Goal: Transaction & Acquisition: Purchase product/service

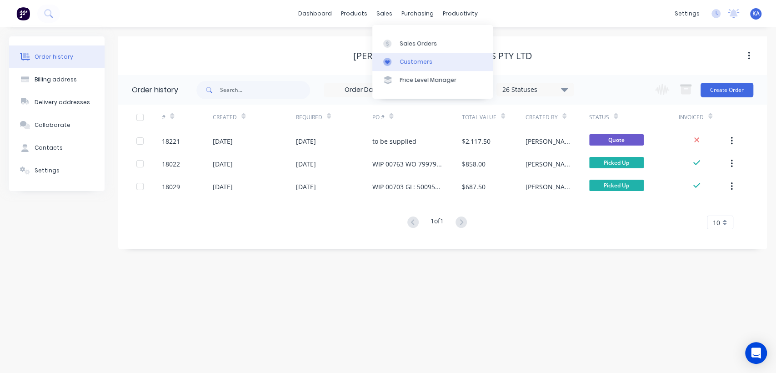
click at [410, 61] on div "Customers" at bounding box center [416, 62] width 33 height 8
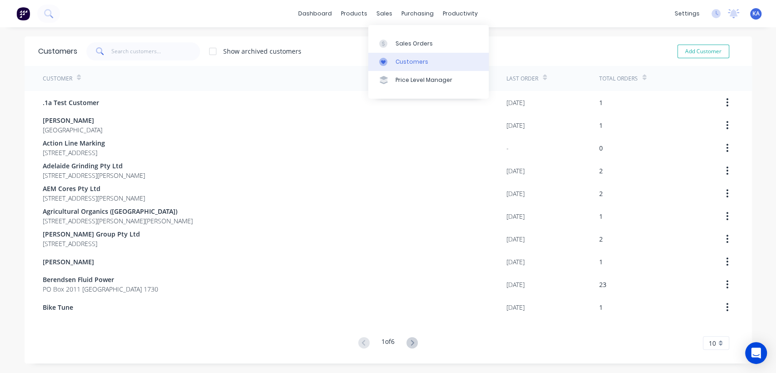
click at [403, 59] on div "Customers" at bounding box center [412, 62] width 33 height 8
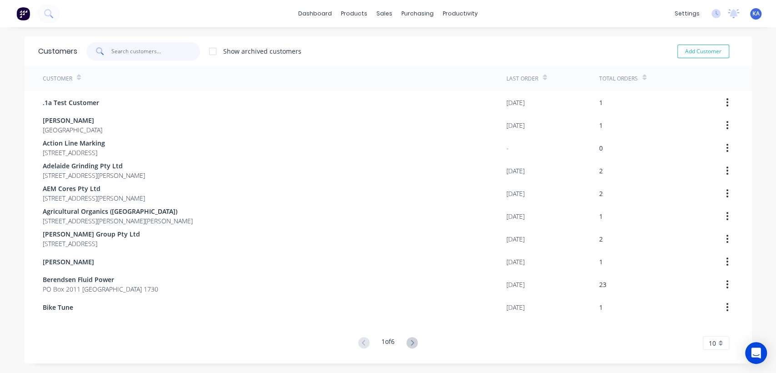
click at [156, 48] on input "text" at bounding box center [155, 51] width 89 height 18
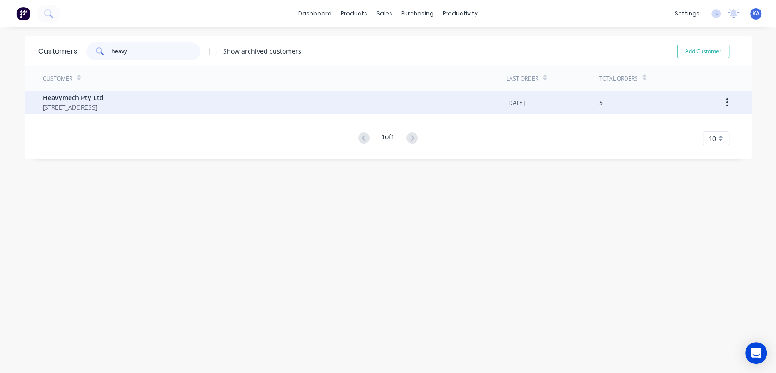
type input "heavy"
click at [104, 106] on span "[STREET_ADDRESS]" at bounding box center [73, 107] width 61 height 10
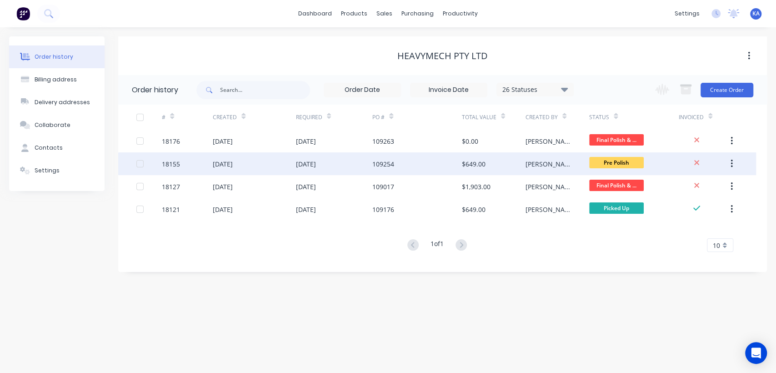
click at [467, 164] on div "$649.00" at bounding box center [474, 164] width 24 height 10
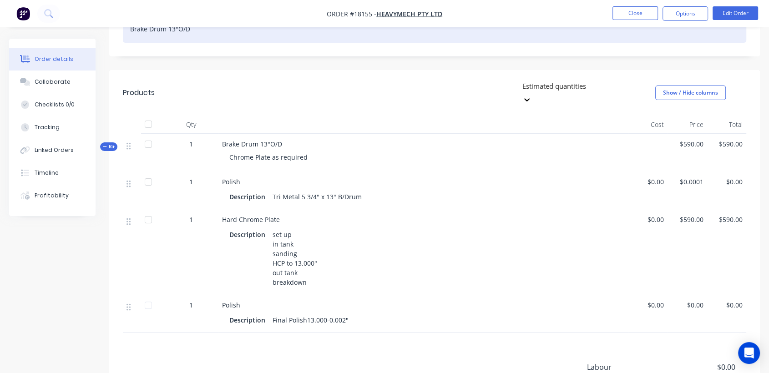
scroll to position [202, 0]
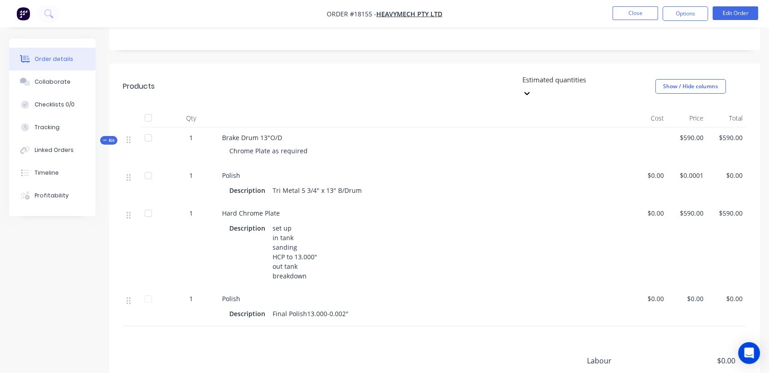
click at [267, 133] on span "Brake Drum 13"O/D" at bounding box center [252, 137] width 60 height 9
click at [724, 11] on button "Edit Order" at bounding box center [734, 13] width 45 height 14
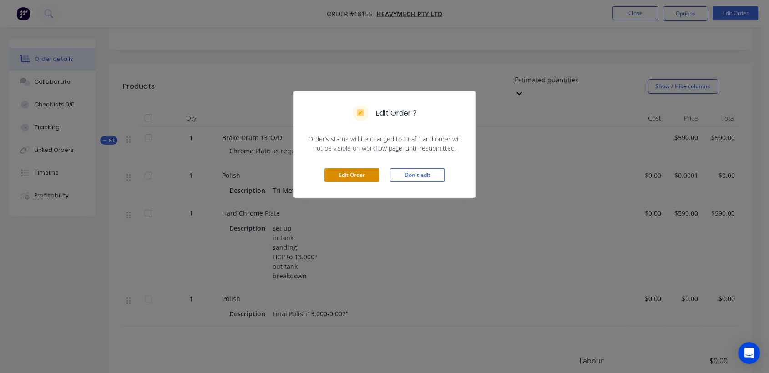
click at [361, 172] on button "Edit Order" at bounding box center [351, 175] width 55 height 14
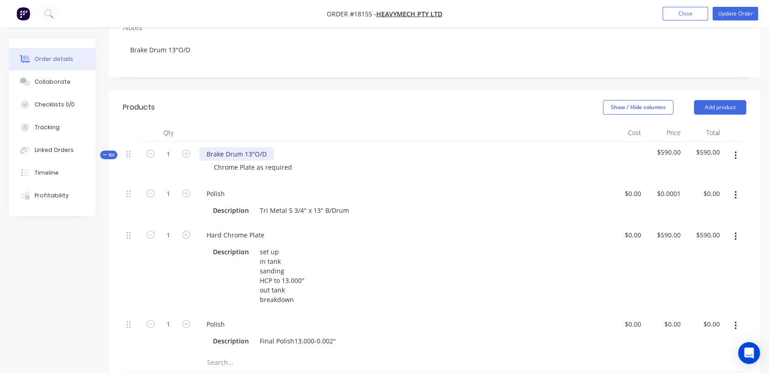
click at [249, 147] on div "Brake Drum 13"O/D" at bounding box center [236, 153] width 75 height 13
click at [317, 204] on div "Tri Metal 5 3/4" x 13" B/Drum" at bounding box center [304, 210] width 96 height 13
click at [318, 204] on div "Tri Metal 5 3/4" x 13" B/Drum" at bounding box center [304, 210] width 96 height 13
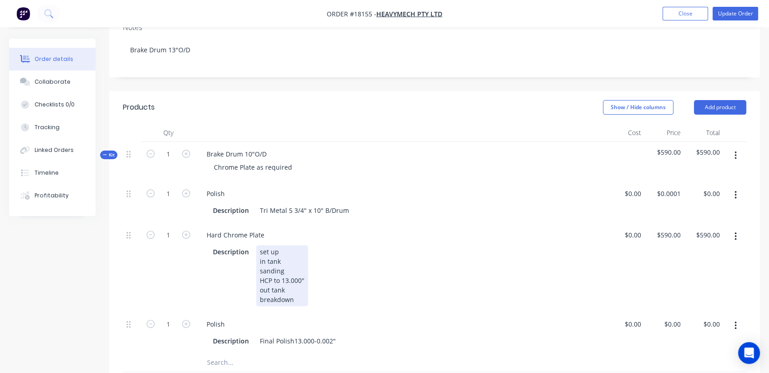
click at [287, 245] on div "set up in tank sanding HCP to 13.000" out tank breakdown" at bounding box center [282, 275] width 52 height 61
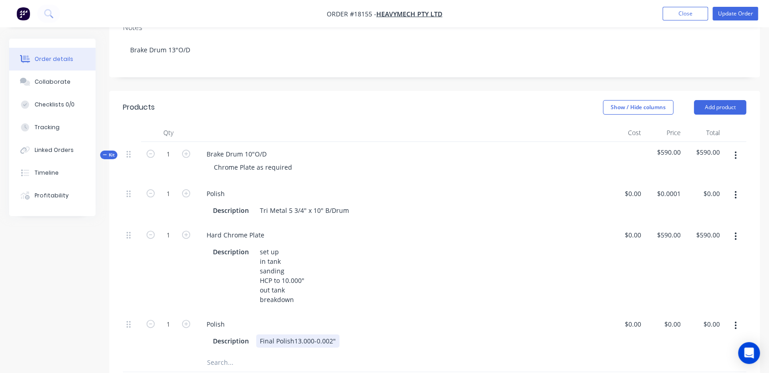
click at [298, 334] on div "Final Polish13.000-0.002"" at bounding box center [297, 340] width 83 height 13
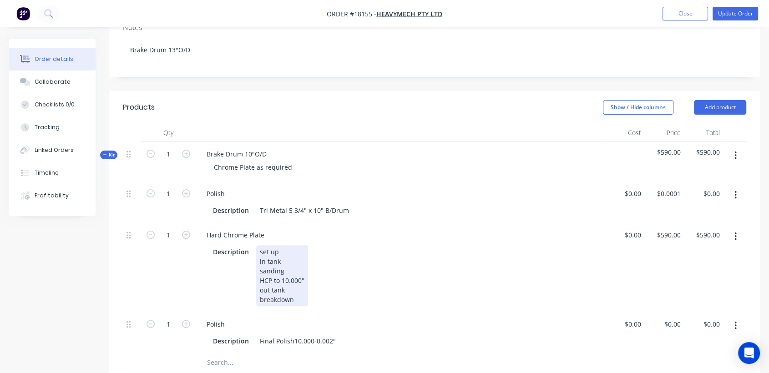
click at [329, 254] on div "Description set up in tank sanding HCP to 10.000" out tank breakdown" at bounding box center [398, 275] width 378 height 61
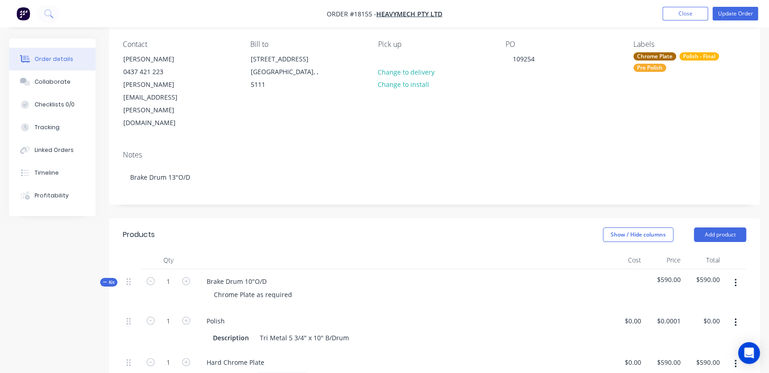
scroll to position [0, 0]
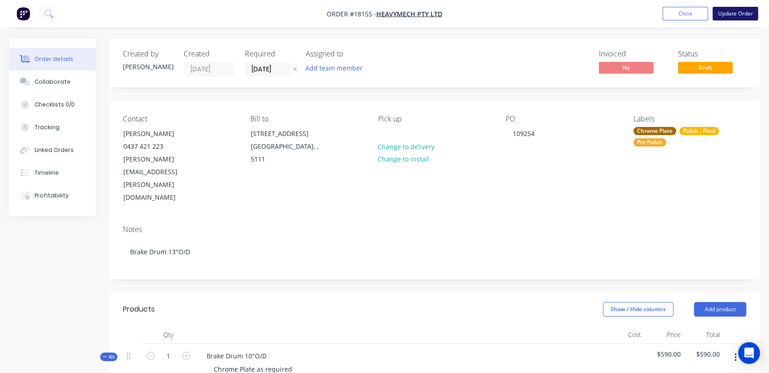
click at [746, 12] on button "Update Order" at bounding box center [734, 14] width 45 height 14
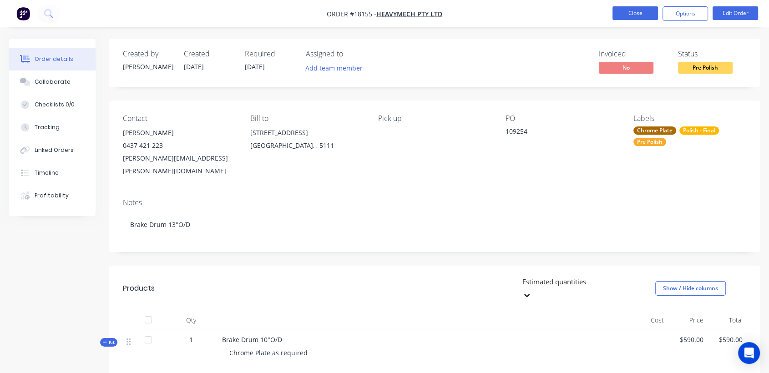
click at [651, 14] on button "Close" at bounding box center [634, 13] width 45 height 14
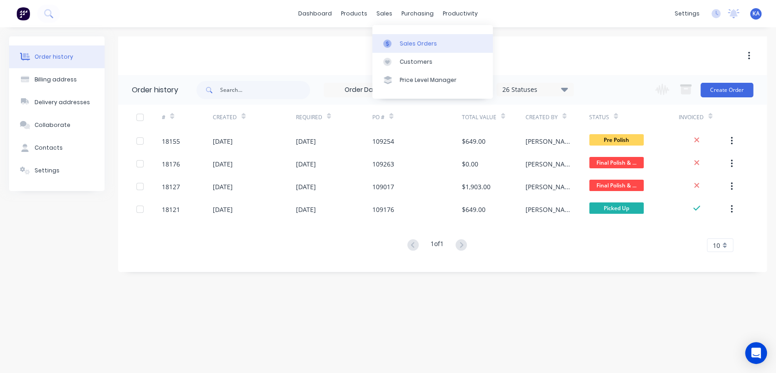
click at [408, 42] on div "Sales Orders" at bounding box center [418, 44] width 37 height 8
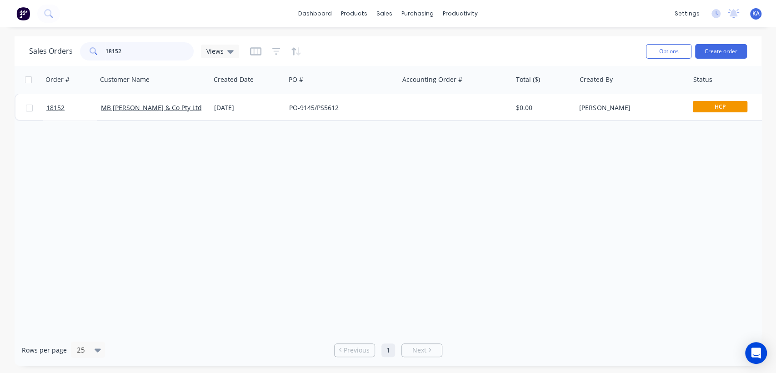
click at [128, 50] on input "18152" at bounding box center [150, 51] width 89 height 18
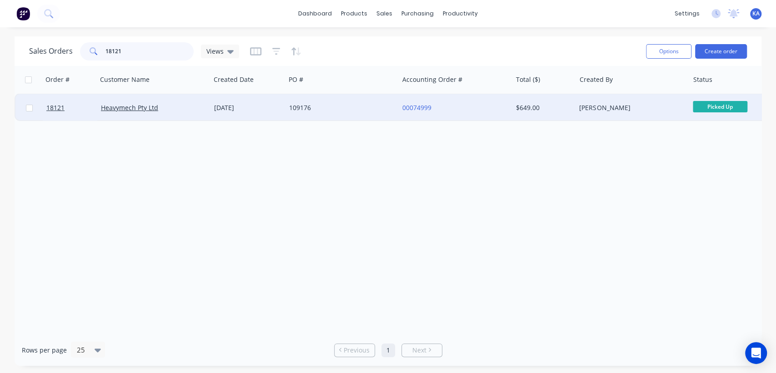
type input "18121"
click at [602, 106] on div "[PERSON_NAME]" at bounding box center [630, 107] width 101 height 9
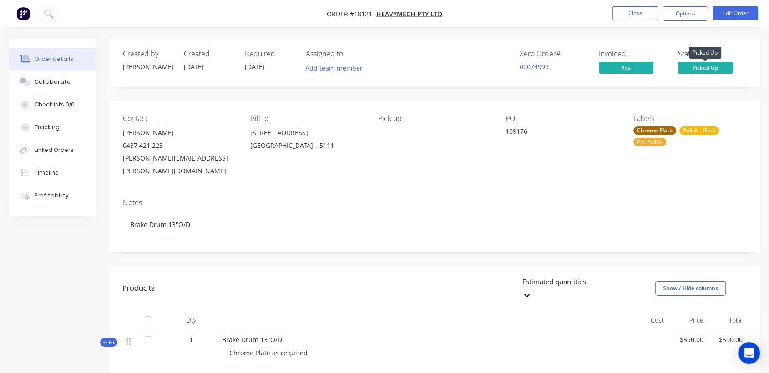
click at [703, 63] on span "Picked Up" at bounding box center [705, 67] width 55 height 11
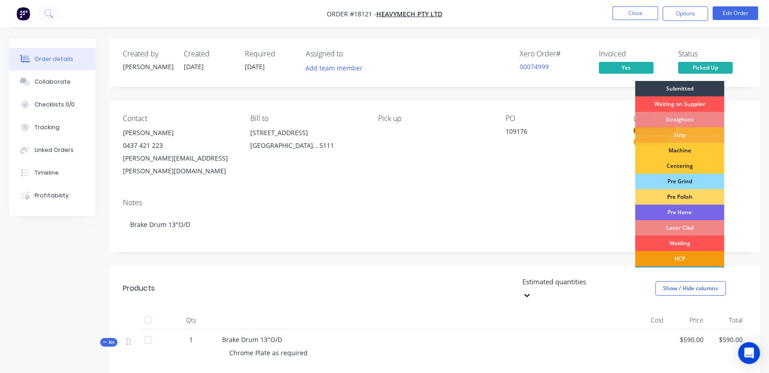
click at [690, 197] on div "Pre Polish" at bounding box center [679, 196] width 89 height 15
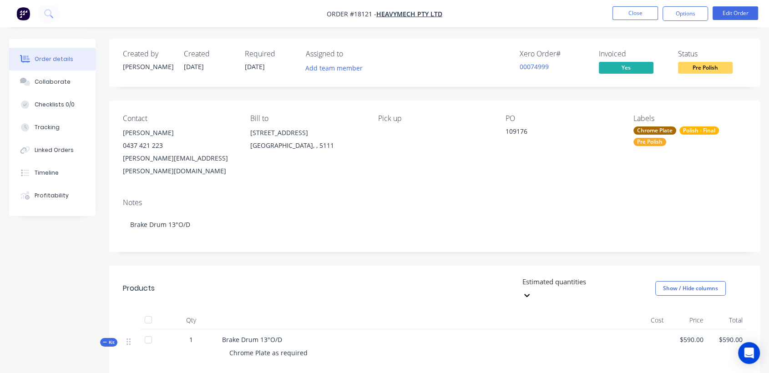
click at [674, 142] on div "Chrome Plate Polish - Final Pre Polish" at bounding box center [689, 136] width 113 height 20
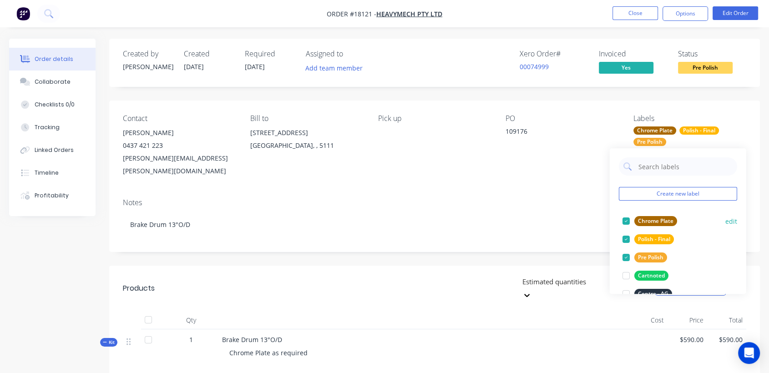
click at [626, 223] on div at bounding box center [626, 221] width 18 height 18
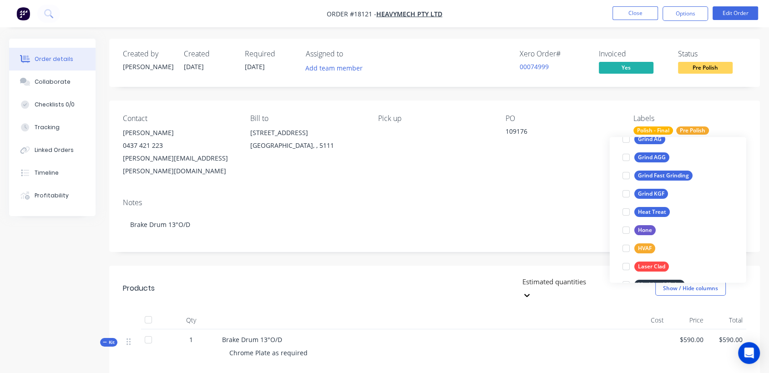
scroll to position [303, 0]
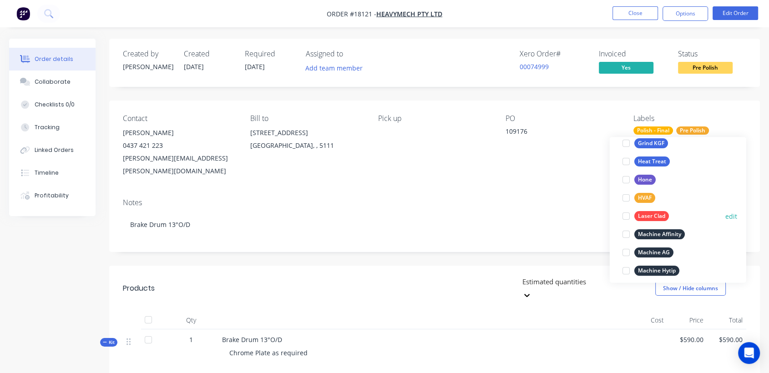
click at [627, 214] on div at bounding box center [626, 216] width 18 height 18
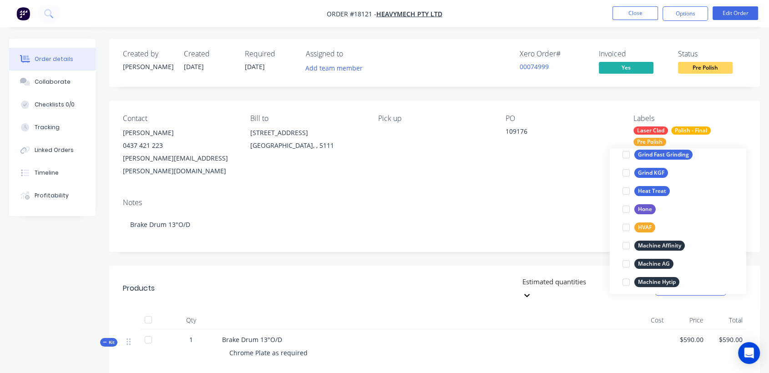
scroll to position [0, 0]
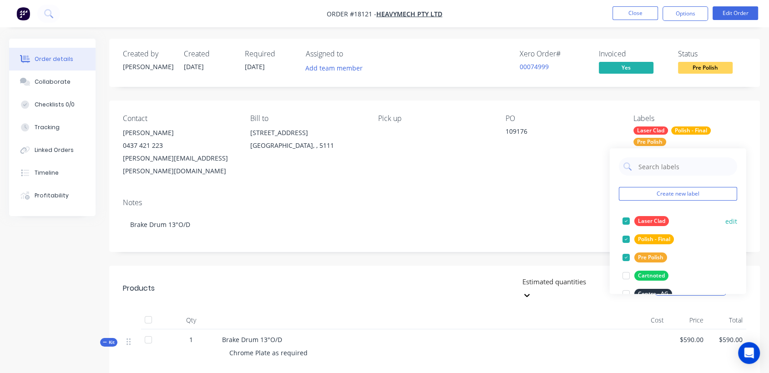
click at [628, 220] on div at bounding box center [626, 221] width 18 height 18
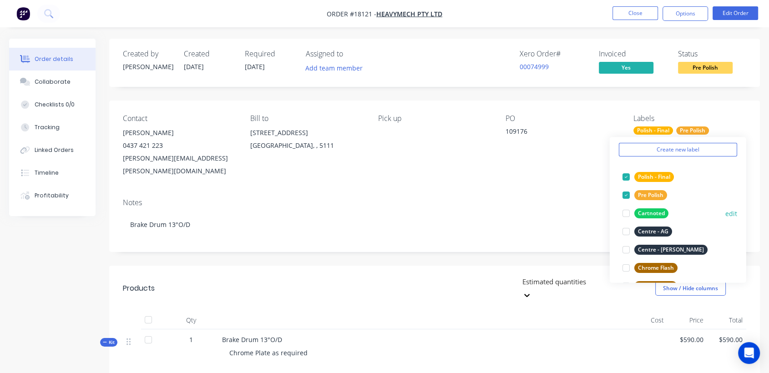
scroll to position [50, 0]
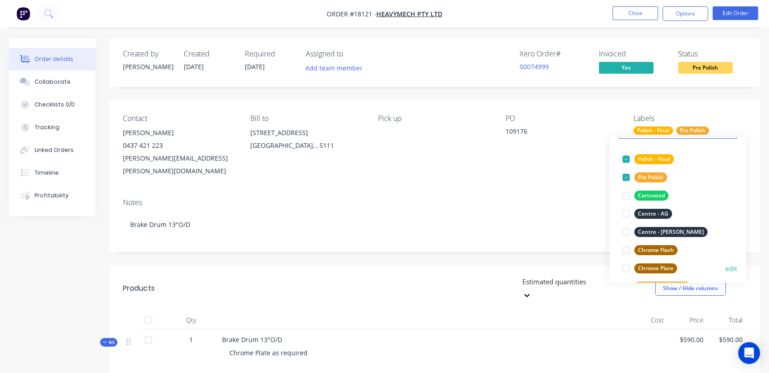
click at [624, 268] on div at bounding box center [626, 268] width 18 height 18
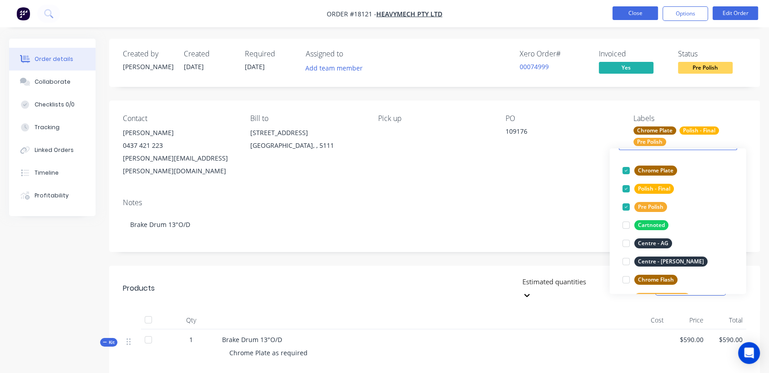
click at [644, 8] on button "Close" at bounding box center [634, 13] width 45 height 14
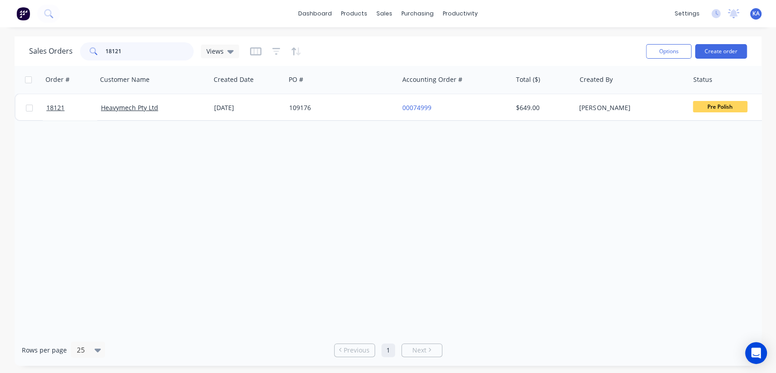
click at [124, 58] on input "18121" at bounding box center [150, 51] width 89 height 18
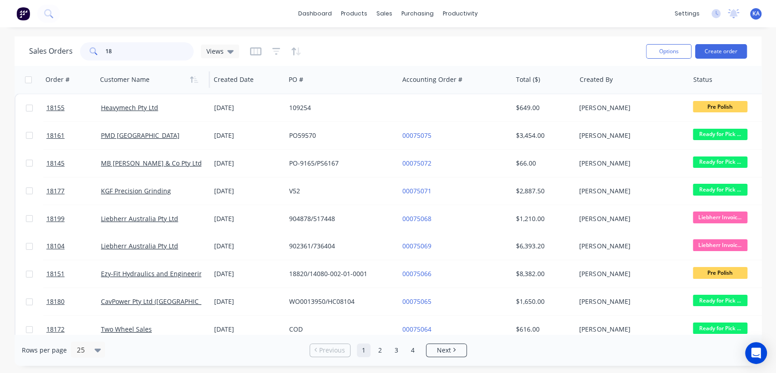
type input "1"
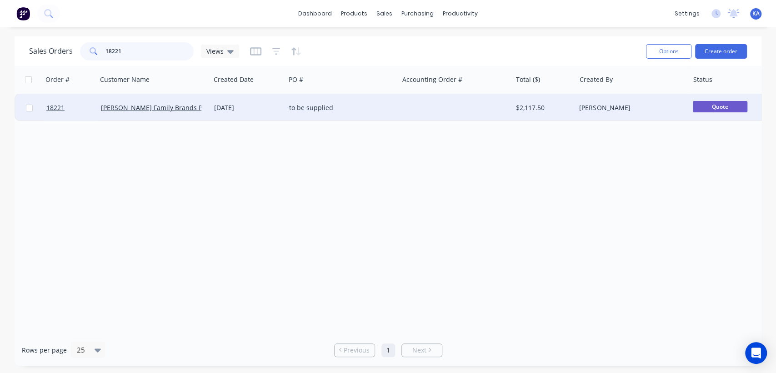
type input "18221"
click at [699, 108] on span "Quote" at bounding box center [720, 106] width 55 height 11
click at [605, 108] on div "[PERSON_NAME]" at bounding box center [630, 107] width 101 height 9
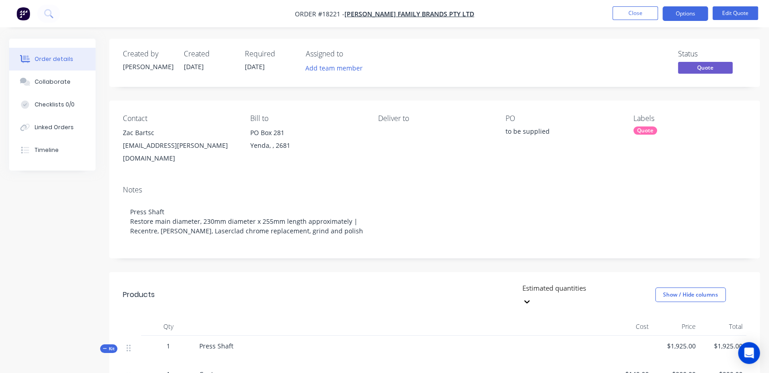
click at [646, 131] on div "Quote" at bounding box center [645, 130] width 24 height 8
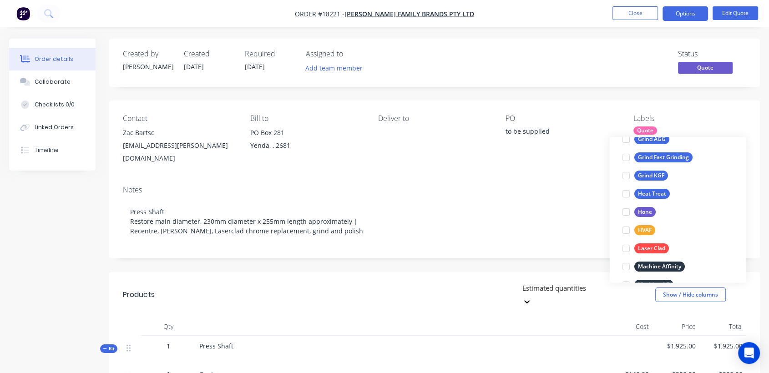
scroll to position [303, 0]
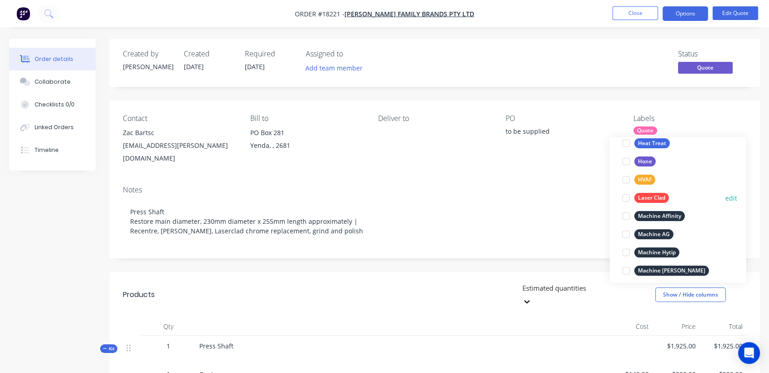
click at [625, 198] on div at bounding box center [626, 198] width 18 height 18
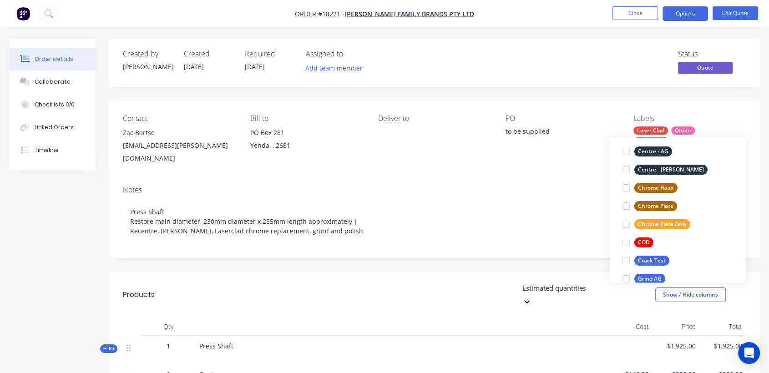
scroll to position [164, 0]
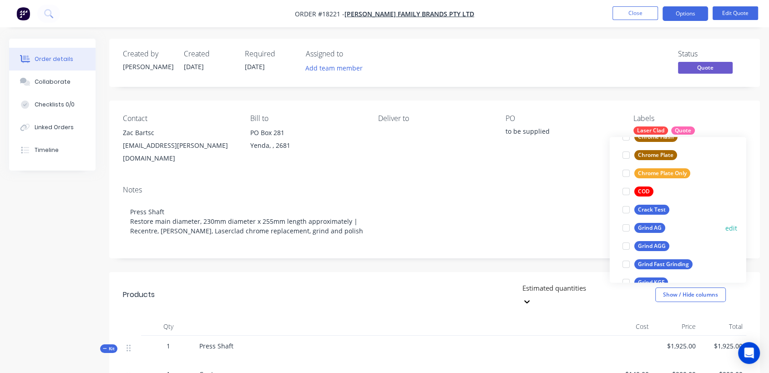
click at [659, 225] on div "Grind AG" at bounding box center [649, 228] width 31 height 10
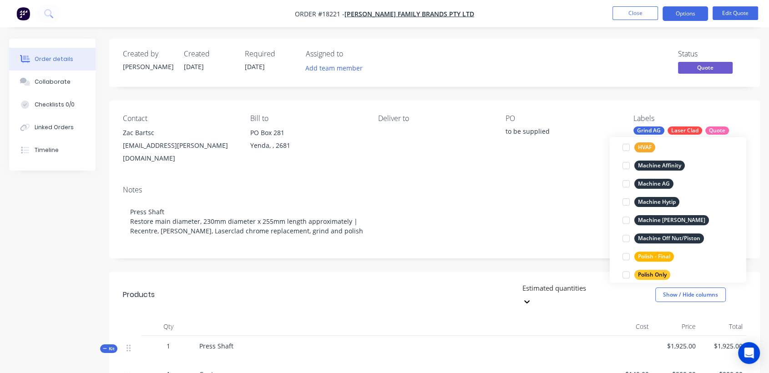
scroll to position [404, 0]
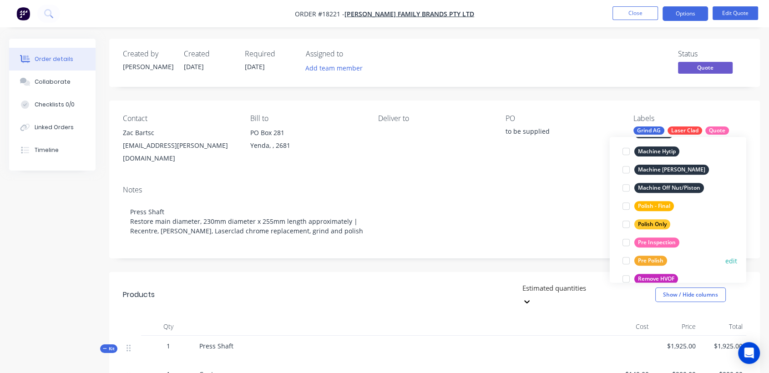
click at [657, 259] on div "Pre Polish" at bounding box center [650, 261] width 33 height 10
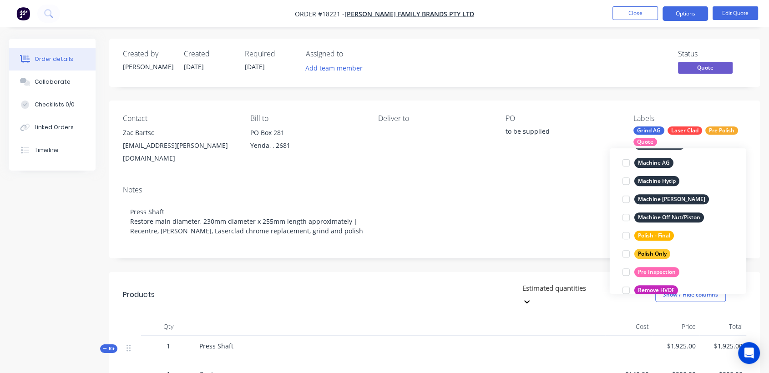
scroll to position [0, 0]
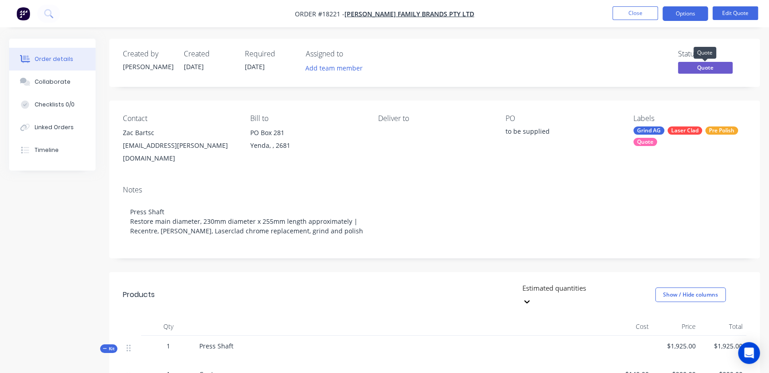
click at [708, 66] on span "Quote" at bounding box center [705, 67] width 55 height 11
click at [742, 11] on button "Edit Quote" at bounding box center [734, 13] width 45 height 14
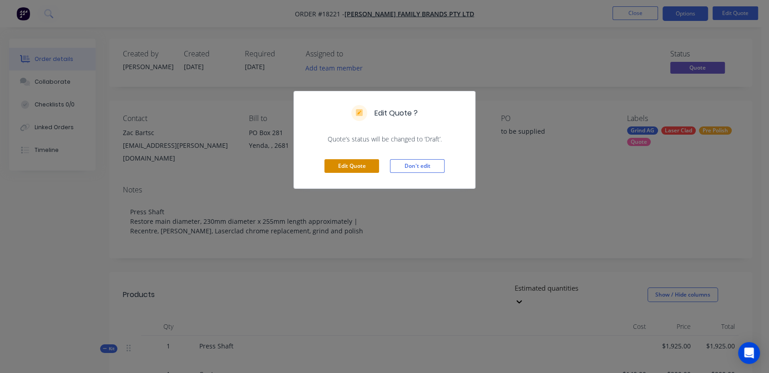
click at [354, 164] on button "Edit Quote" at bounding box center [351, 166] width 55 height 14
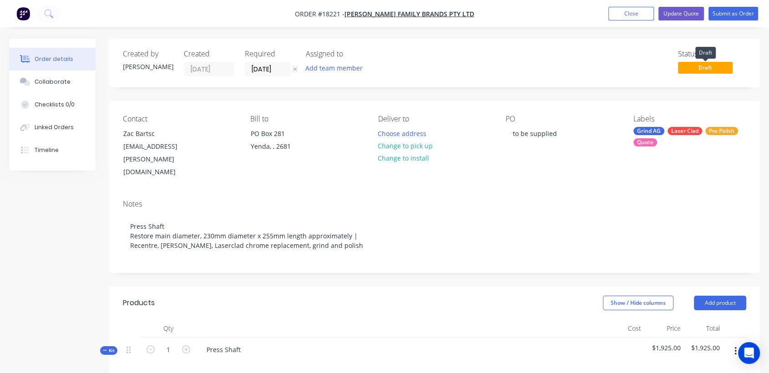
click at [690, 68] on span "Draft" at bounding box center [705, 67] width 55 height 11
click at [705, 65] on span "Draft" at bounding box center [705, 67] width 55 height 11
click at [537, 192] on div "Notes Press Shaft Restore main diameter, 230mm diameter x 255mm length approxim…" at bounding box center [434, 232] width 650 height 80
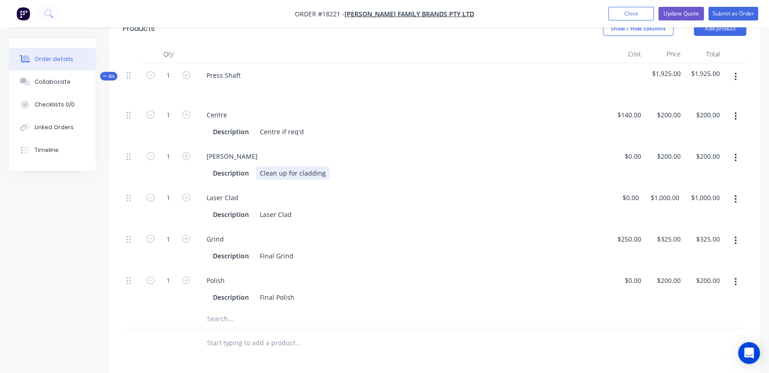
scroll to position [303, 0]
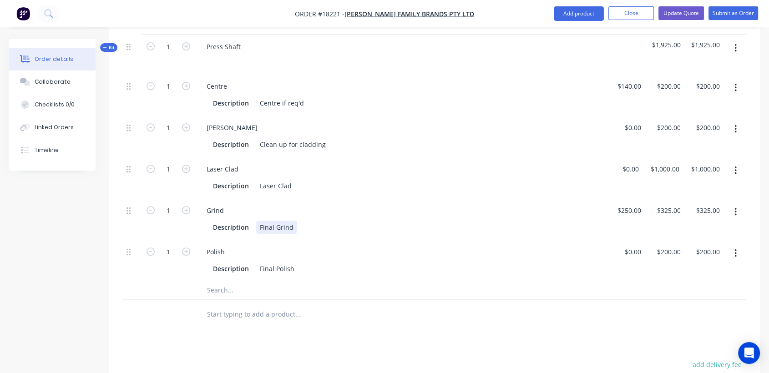
click at [300, 221] on div "Description Final Grind" at bounding box center [398, 227] width 378 height 13
click at [294, 179] on div "Description Laser Clad" at bounding box center [398, 185] width 378 height 13
click at [309, 221] on div "Final Grind to 230" at bounding box center [286, 227] width 61 height 13
click at [311, 221] on div "Final Grind to 230" at bounding box center [286, 227] width 61 height 13
click at [304, 262] on div "Description Final Polish" at bounding box center [398, 268] width 378 height 13
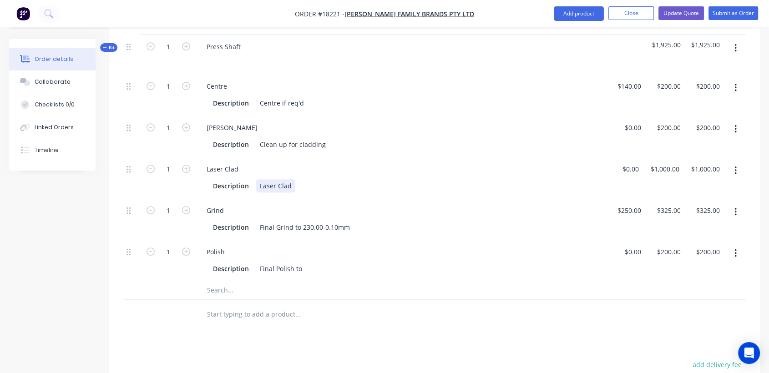
click at [297, 179] on div "Description Laser Clad" at bounding box center [398, 185] width 378 height 13
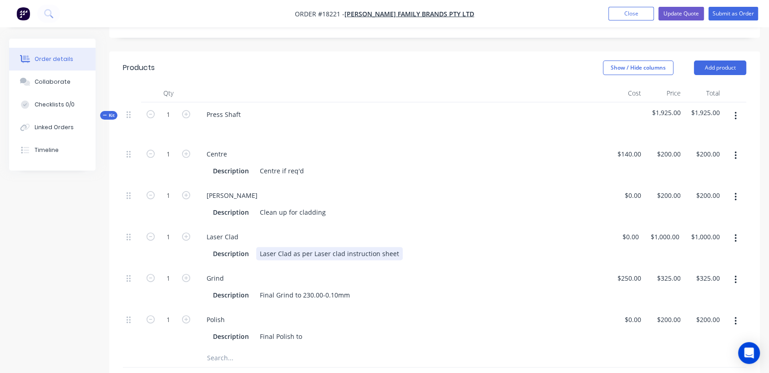
scroll to position [252, 0]
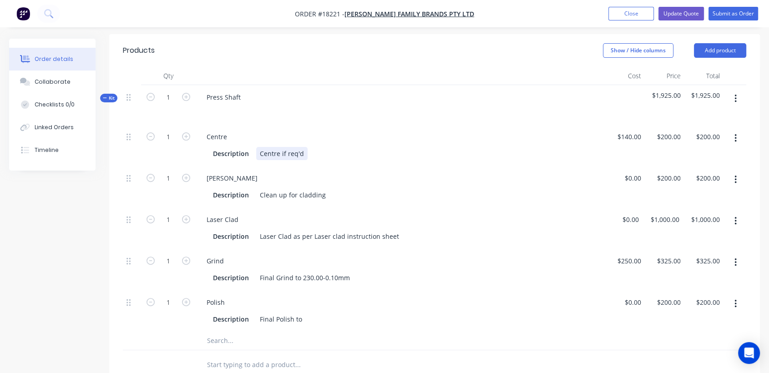
click at [284, 147] on div "Centre if req'd" at bounding box center [281, 153] width 51 height 13
click at [338, 188] on div "Description Clean up for cladding" at bounding box center [398, 194] width 378 height 13
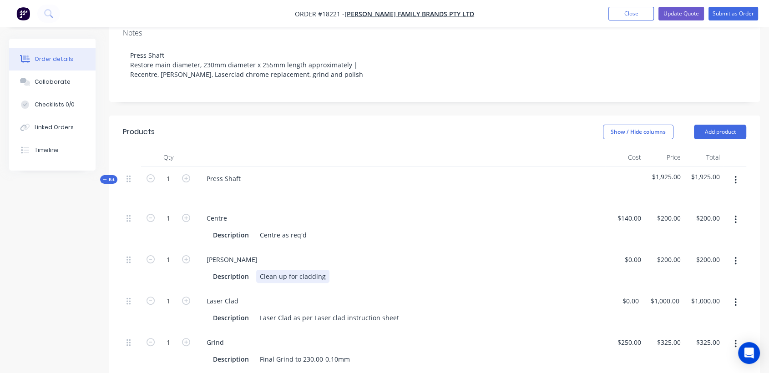
scroll to position [151, 0]
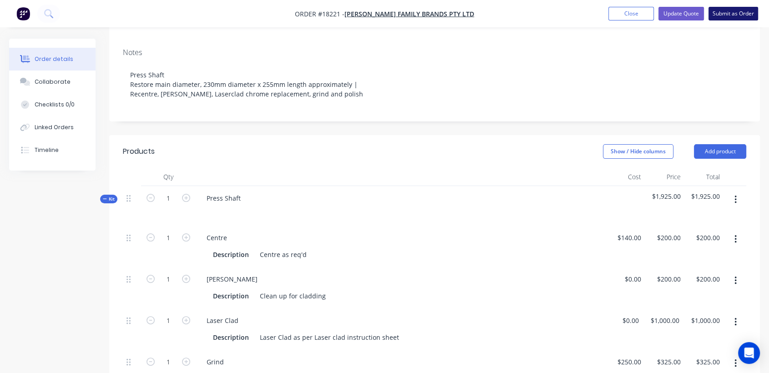
click at [739, 10] on button "Submit as Order" at bounding box center [733, 14] width 50 height 14
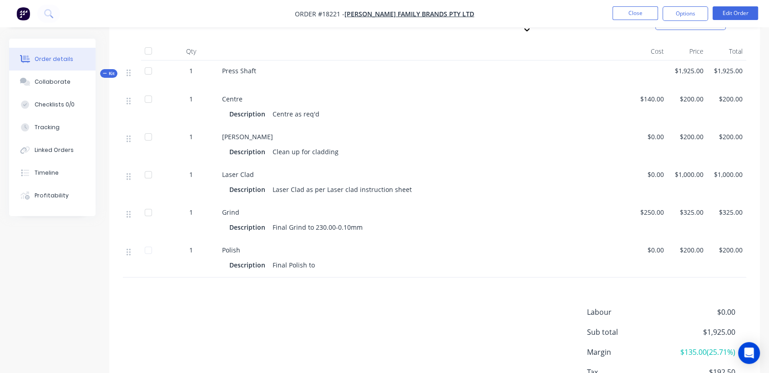
scroll to position [303, 0]
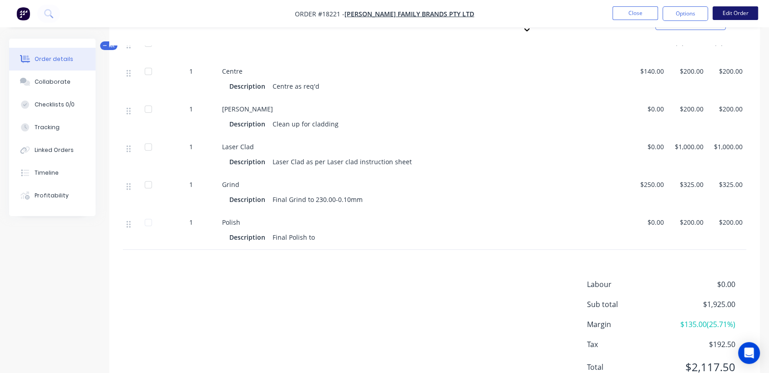
click at [727, 19] on button "Edit Order" at bounding box center [734, 13] width 45 height 14
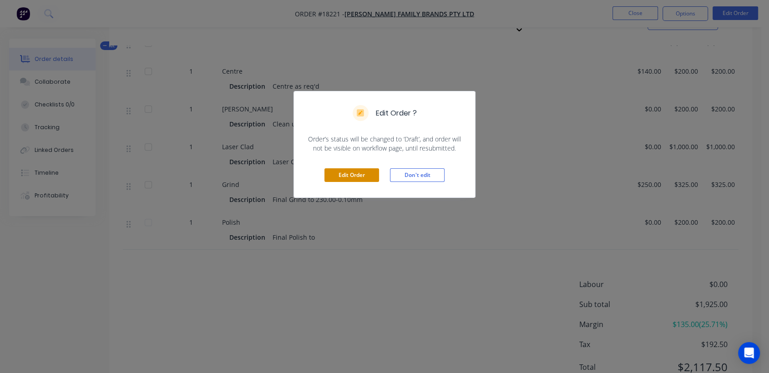
click at [366, 176] on button "Edit Order" at bounding box center [351, 175] width 55 height 14
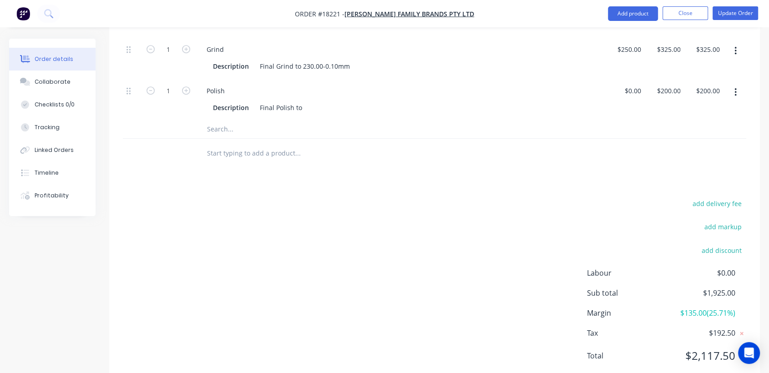
scroll to position [468, 0]
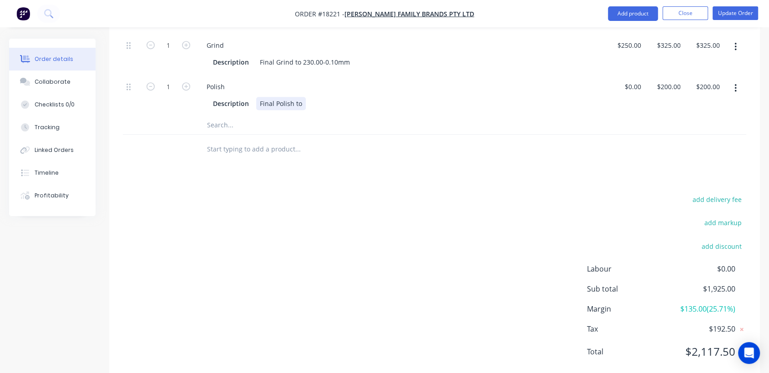
click at [307, 97] on div "Description Final Polish to" at bounding box center [398, 103] width 378 height 13
click at [326, 154] on div "Products Show / Hide columns Add product Qty Cost Price Total Kit 1 Press Shaft…" at bounding box center [434, 100] width 650 height 564
click at [738, 17] on button "Update Order" at bounding box center [734, 13] width 45 height 14
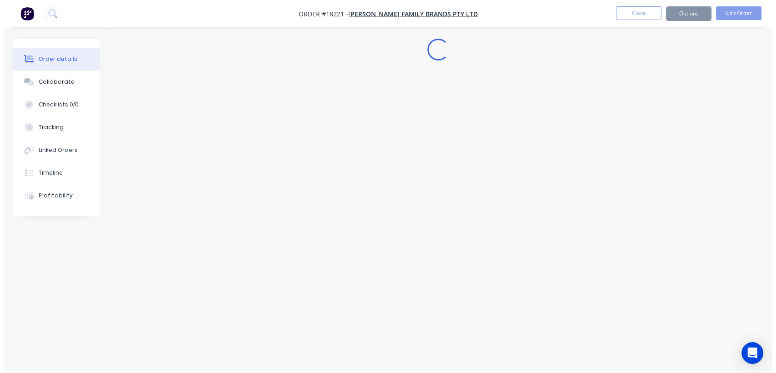
scroll to position [0, 0]
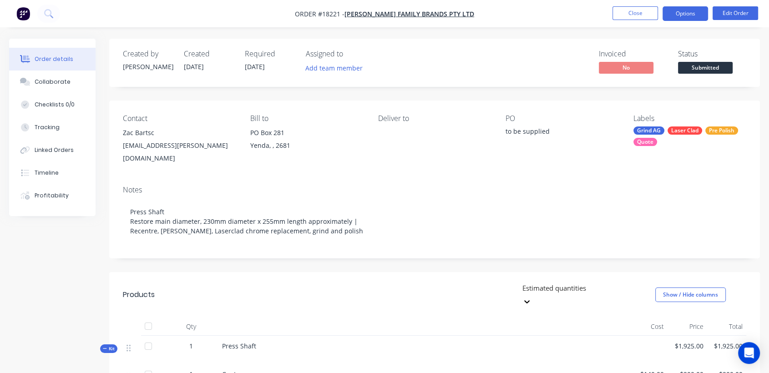
click at [686, 16] on button "Options" at bounding box center [684, 13] width 45 height 15
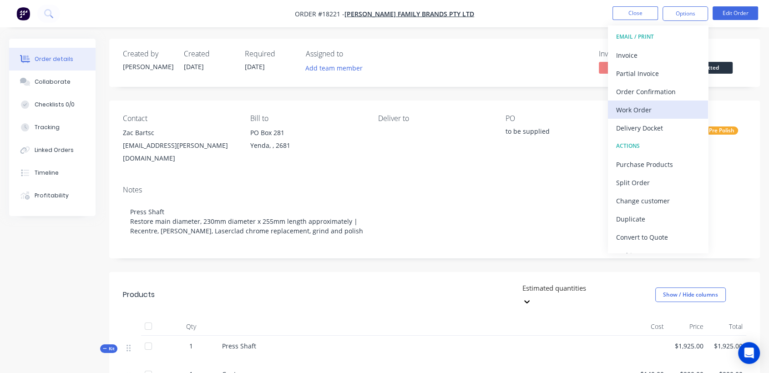
click at [649, 110] on div "Work Order" at bounding box center [658, 109] width 84 height 13
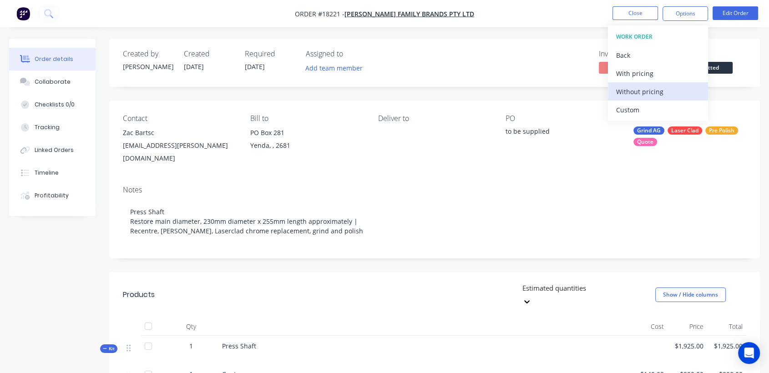
click at [657, 85] on div "Without pricing" at bounding box center [658, 91] width 84 height 13
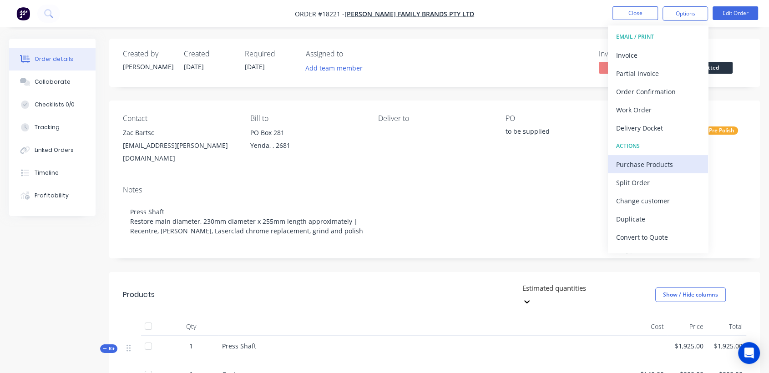
click at [648, 168] on div "Purchase Products" at bounding box center [658, 164] width 84 height 13
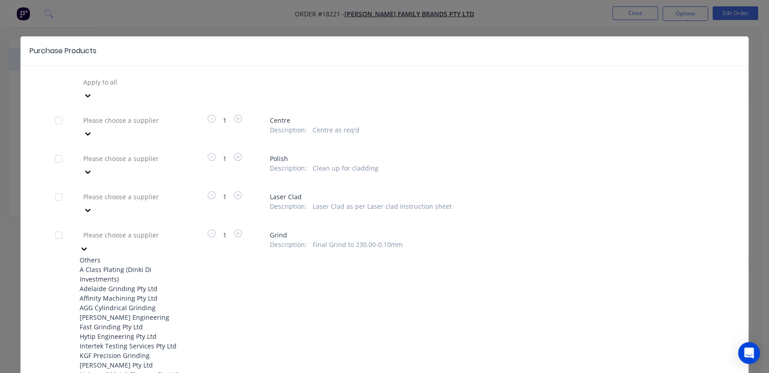
click at [126, 229] on div at bounding box center [147, 234] width 131 height 11
click at [113, 284] on div "Adelaide Grinding Pty Ltd" at bounding box center [130, 289] width 100 height 10
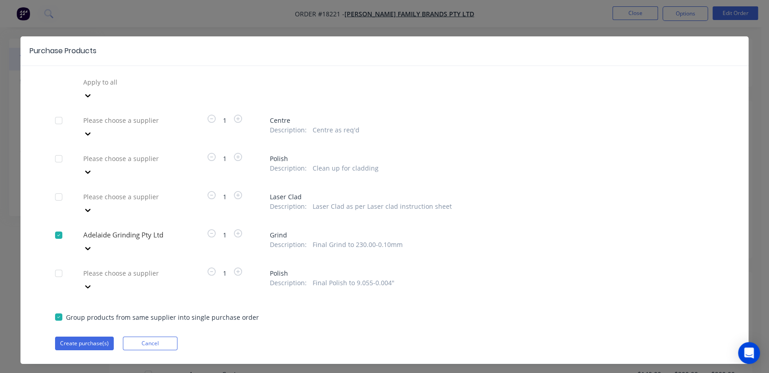
click at [95, 115] on div at bounding box center [147, 120] width 131 height 11
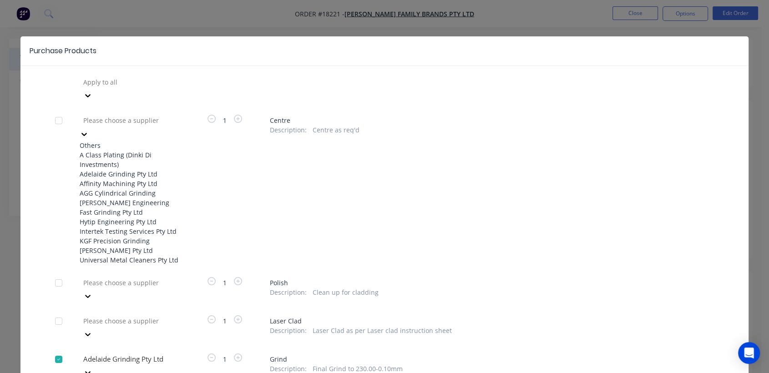
click at [96, 174] on div "Adelaide Grinding Pty Ltd" at bounding box center [130, 174] width 100 height 10
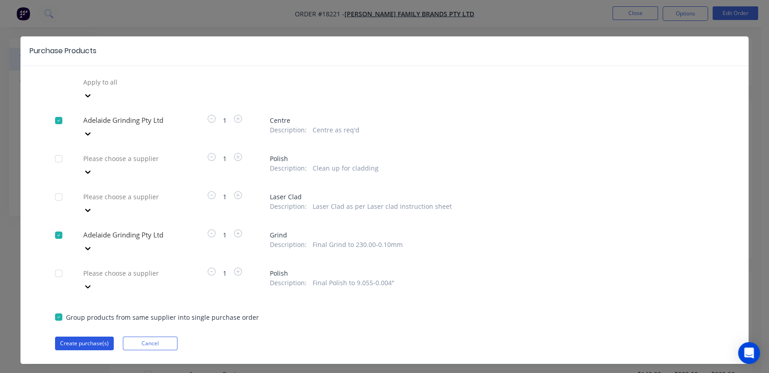
click at [95, 337] on button "Create purchase(s)" at bounding box center [84, 344] width 59 height 14
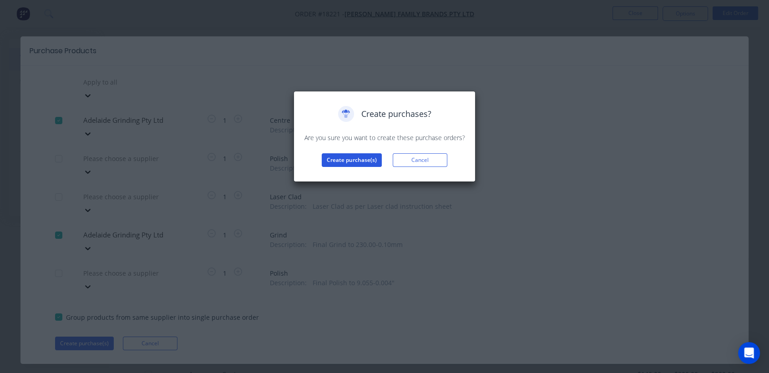
click at [336, 155] on button "Create purchase(s)" at bounding box center [352, 160] width 60 height 14
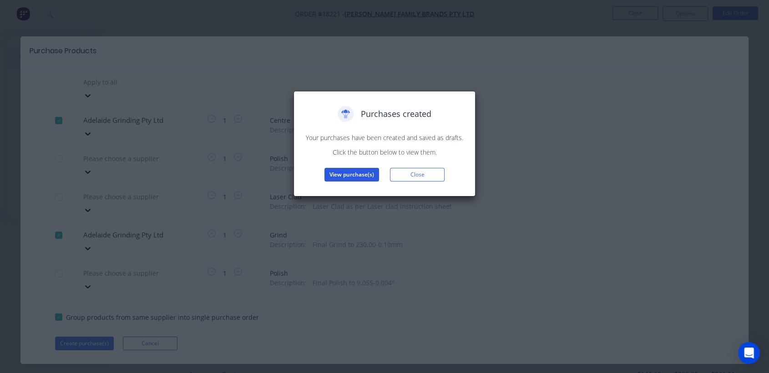
click at [351, 175] on button "View purchase(s)" at bounding box center [351, 175] width 55 height 14
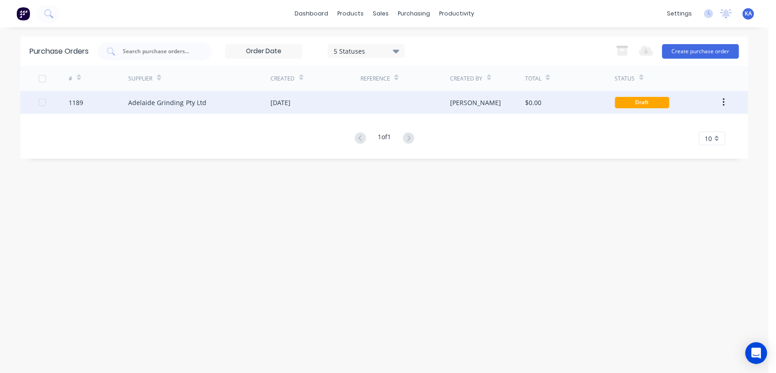
click at [459, 98] on div "[PERSON_NAME]" at bounding box center [475, 103] width 51 height 10
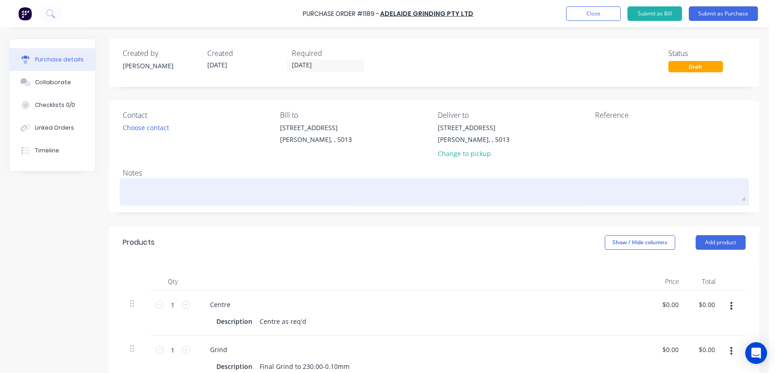
click at [160, 190] on textarea at bounding box center [434, 191] width 623 height 20
type textarea "x"
type textarea "P"
type textarea "x"
type textarea "Pr"
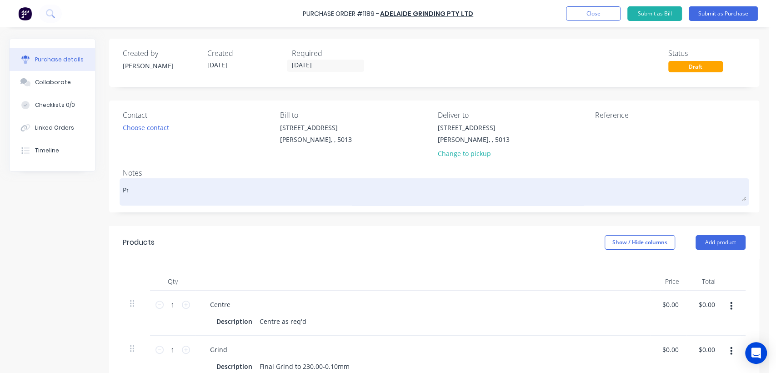
type textarea "x"
type textarea "Pre"
type textarea "x"
type textarea "Pres"
type textarea "x"
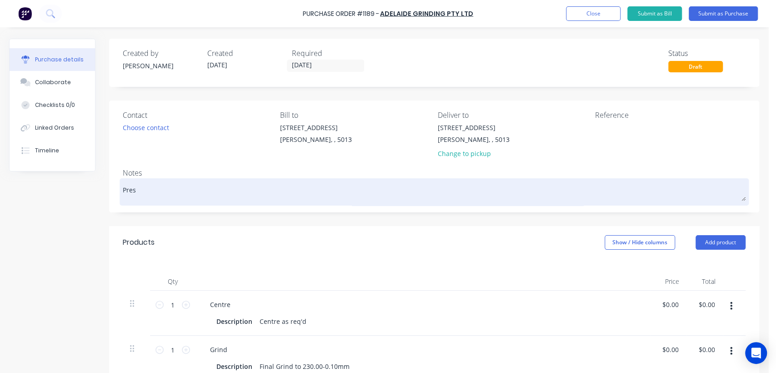
type textarea "Press"
type textarea "x"
type textarea "Press"
type textarea "x"
type textarea "Press S"
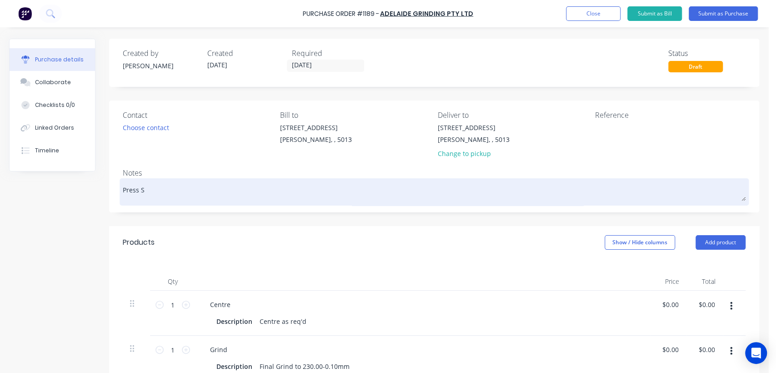
type textarea "x"
type textarea "Press Sh"
type textarea "x"
type textarea "Press Sha"
type textarea "x"
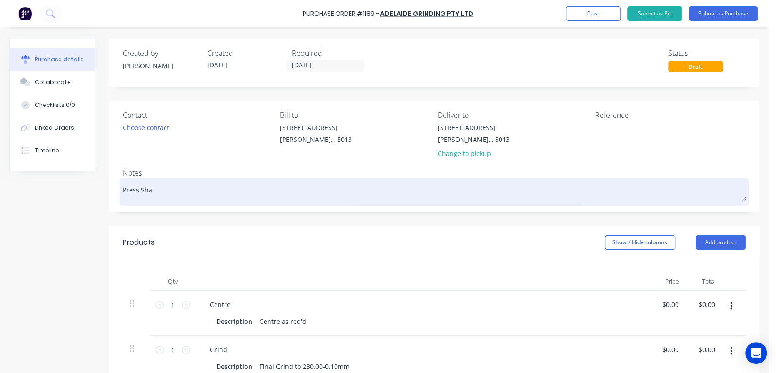
type textarea "Press Shaf"
type textarea "x"
type textarea "Press Shaft"
type textarea "x"
type textarea "Press Shaft"
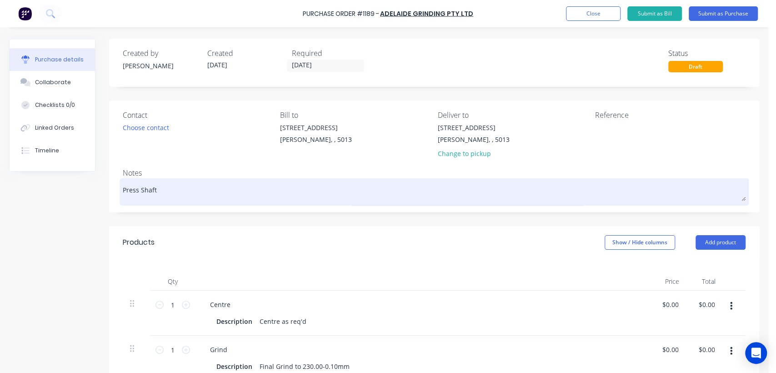
type textarea "x"
type textarea "Press Shaft 2"
type textarea "x"
type textarea "Press Shaft 23"
type textarea "x"
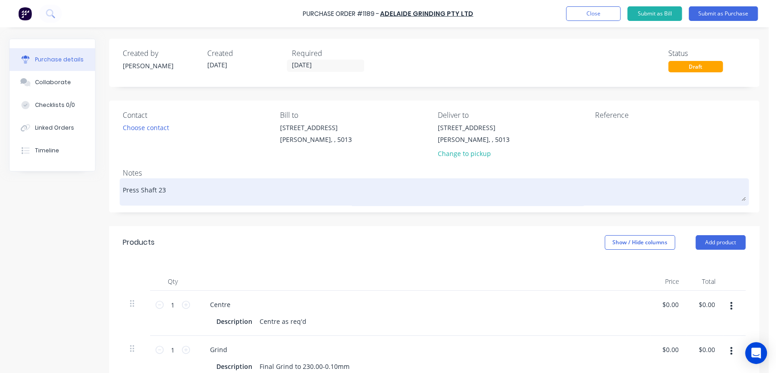
type textarea "Press Shaft 230"
type textarea "x"
type textarea "Press Shaft 230m"
type textarea "x"
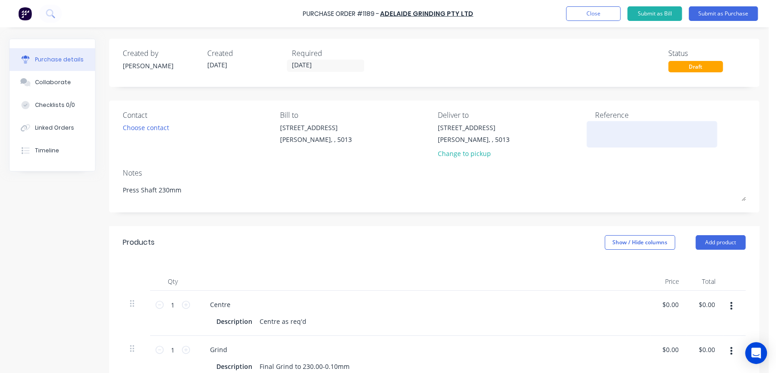
type textarea "Press Shaft 230mm"
type textarea "x"
type textarea "Press Shaft 230mm"
click at [622, 137] on textarea at bounding box center [652, 133] width 114 height 20
type textarea "TC18221"
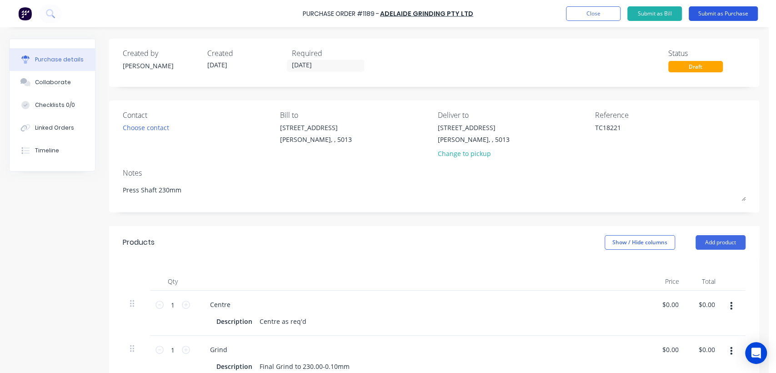
type textarea "x"
type textarea "TC18221"
click at [732, 13] on button "Submit as Purchase" at bounding box center [723, 13] width 69 height 15
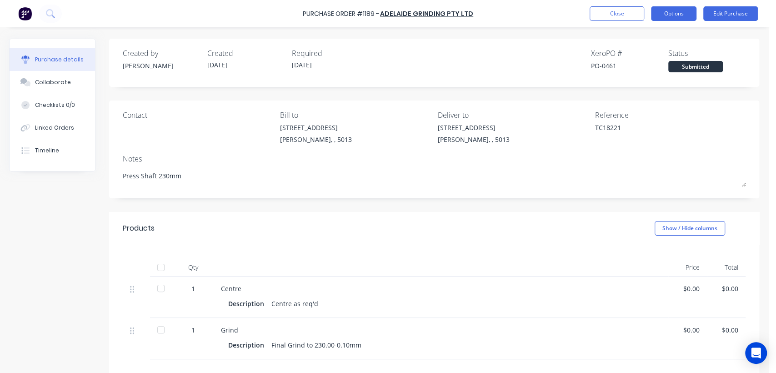
click at [681, 10] on button "Options" at bounding box center [673, 13] width 45 height 15
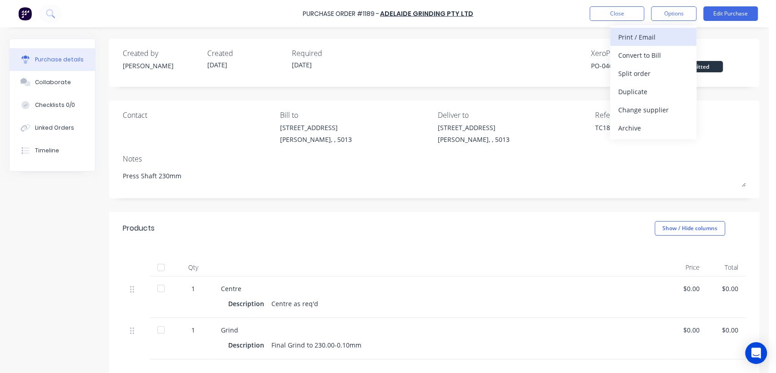
click at [659, 35] on div "Print / Email" at bounding box center [654, 36] width 70 height 13
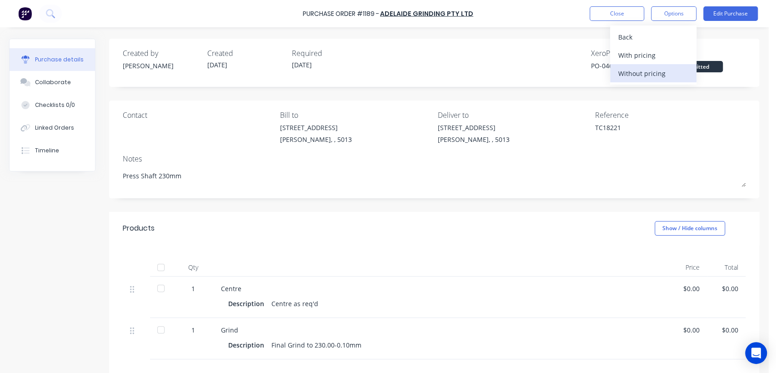
click at [659, 73] on div "Without pricing" at bounding box center [654, 73] width 70 height 13
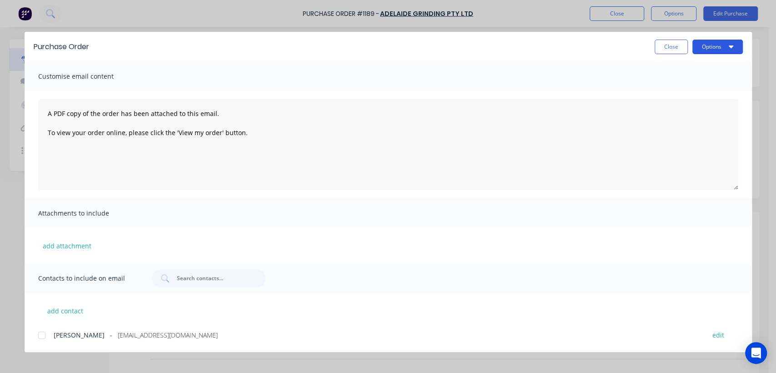
click at [699, 42] on button "Options" at bounding box center [718, 47] width 50 height 15
click at [672, 85] on div "Print" at bounding box center [700, 87] width 70 height 13
click at [672, 47] on button "Close" at bounding box center [671, 47] width 33 height 15
type textarea "x"
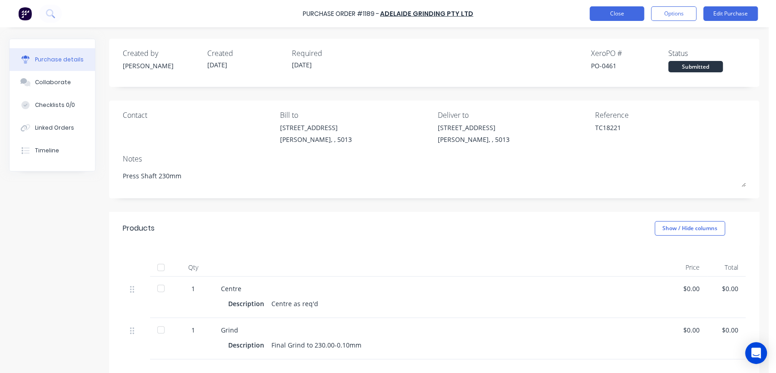
click at [623, 12] on button "Close" at bounding box center [617, 13] width 55 height 15
